Goal: Task Accomplishment & Management: Manage account settings

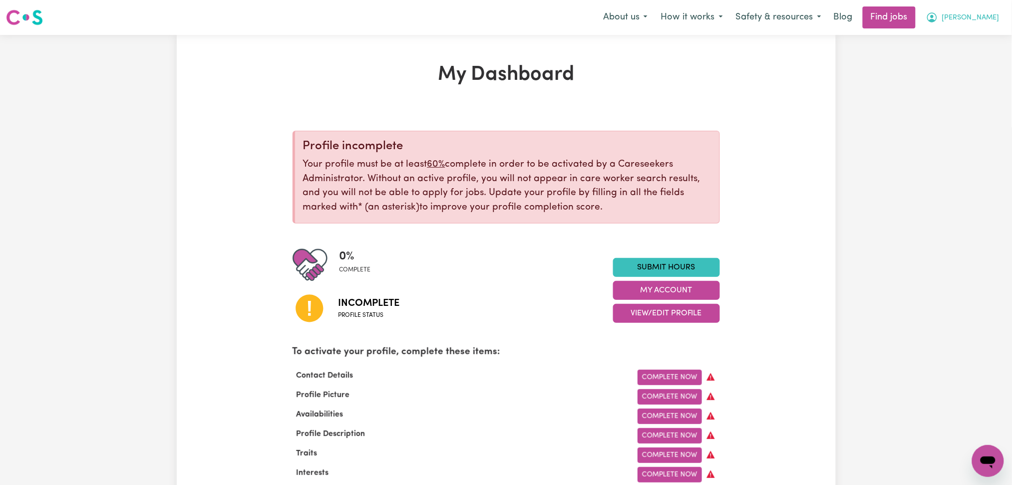
click at [959, 17] on span "[PERSON_NAME]" at bounding box center [970, 17] width 57 height 11
click at [951, 70] on link "Logout" at bounding box center [965, 76] width 79 height 19
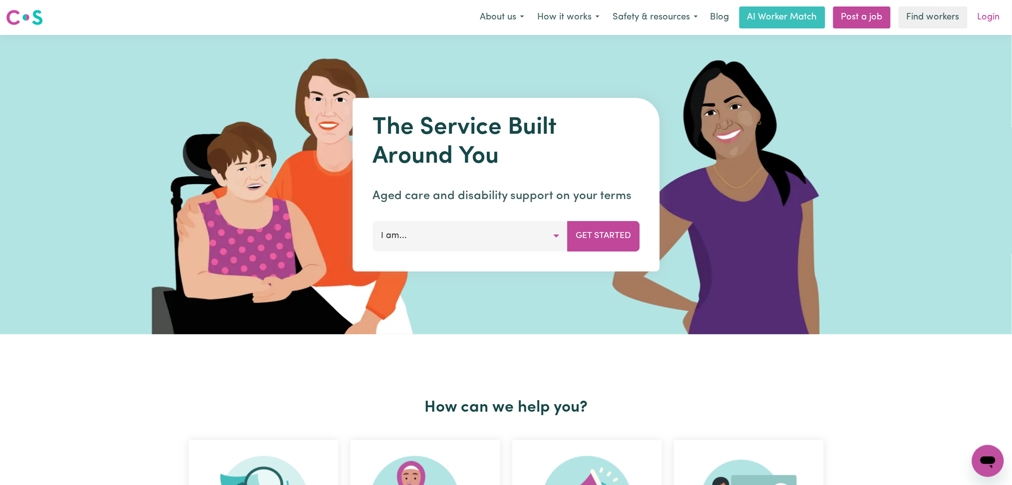
click at [994, 14] on link "Login" at bounding box center [988, 17] width 34 height 22
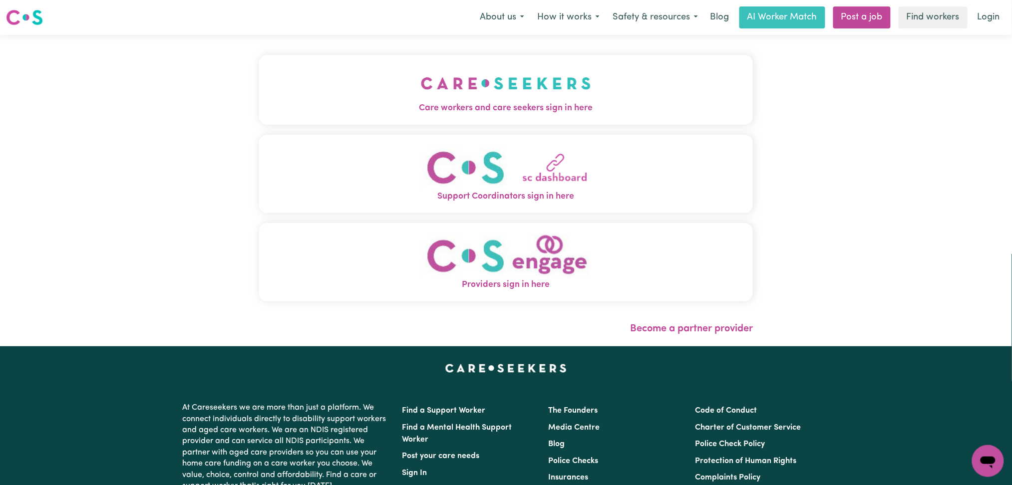
click at [421, 86] on img "Care workers and care seekers sign in here" at bounding box center [506, 83] width 170 height 37
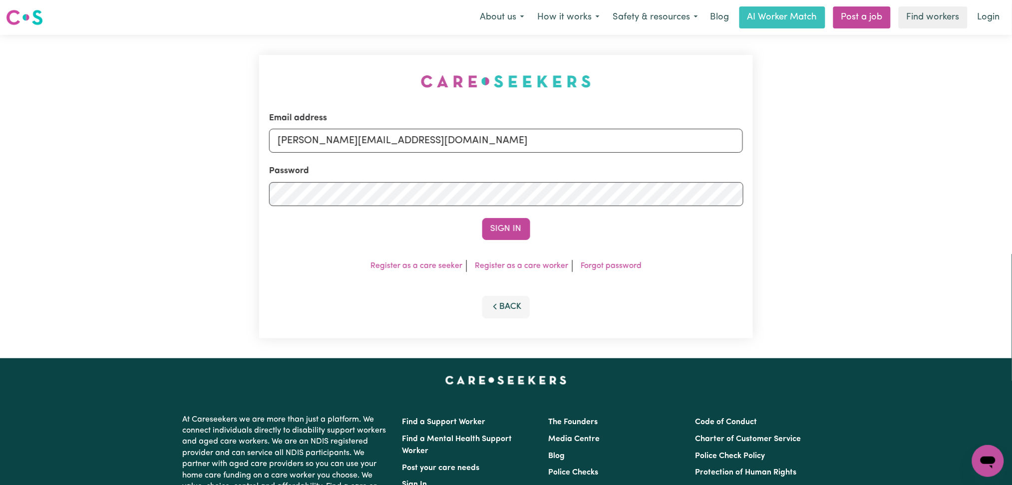
click at [358, 118] on div "Email address [PERSON_NAME][EMAIL_ADDRESS][DOMAIN_NAME]" at bounding box center [506, 132] width 474 height 41
click at [376, 123] on div "Email address [PERSON_NAME][EMAIL_ADDRESS][DOMAIN_NAME]" at bounding box center [506, 132] width 474 height 41
click at [370, 148] on input "[PERSON_NAME][EMAIL_ADDRESS][DOMAIN_NAME]" at bounding box center [506, 141] width 474 height 24
drag, startPoint x: 329, startPoint y: 144, endPoint x: 594, endPoint y: 144, distance: 264.5
click at [594, 144] on input "Superuser~[EMAIL_ADDRESS][DOMAIN_NAME]" at bounding box center [506, 141] width 474 height 24
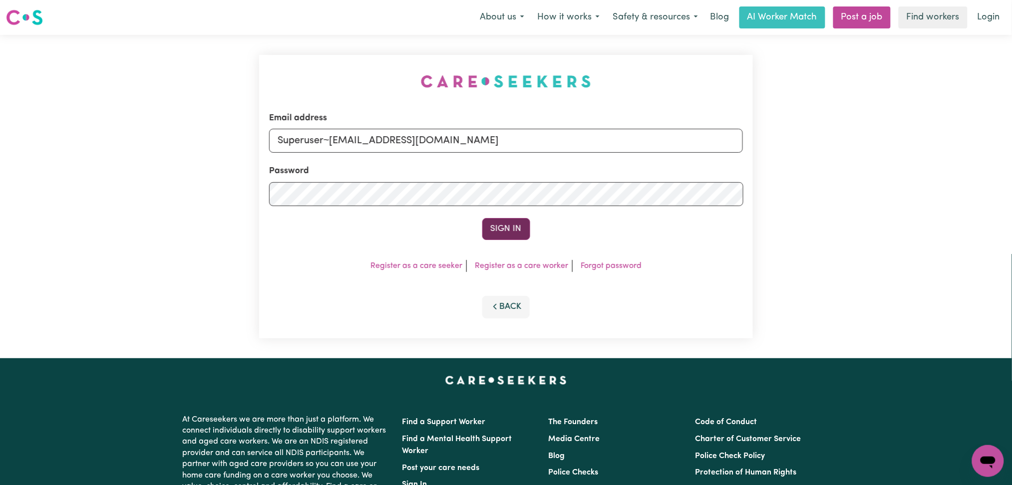
type input "Superuser~[EMAIL_ADDRESS][DOMAIN_NAME]"
click at [505, 230] on button "Sign In" at bounding box center [506, 229] width 48 height 22
